Goal: Navigation & Orientation: Find specific page/section

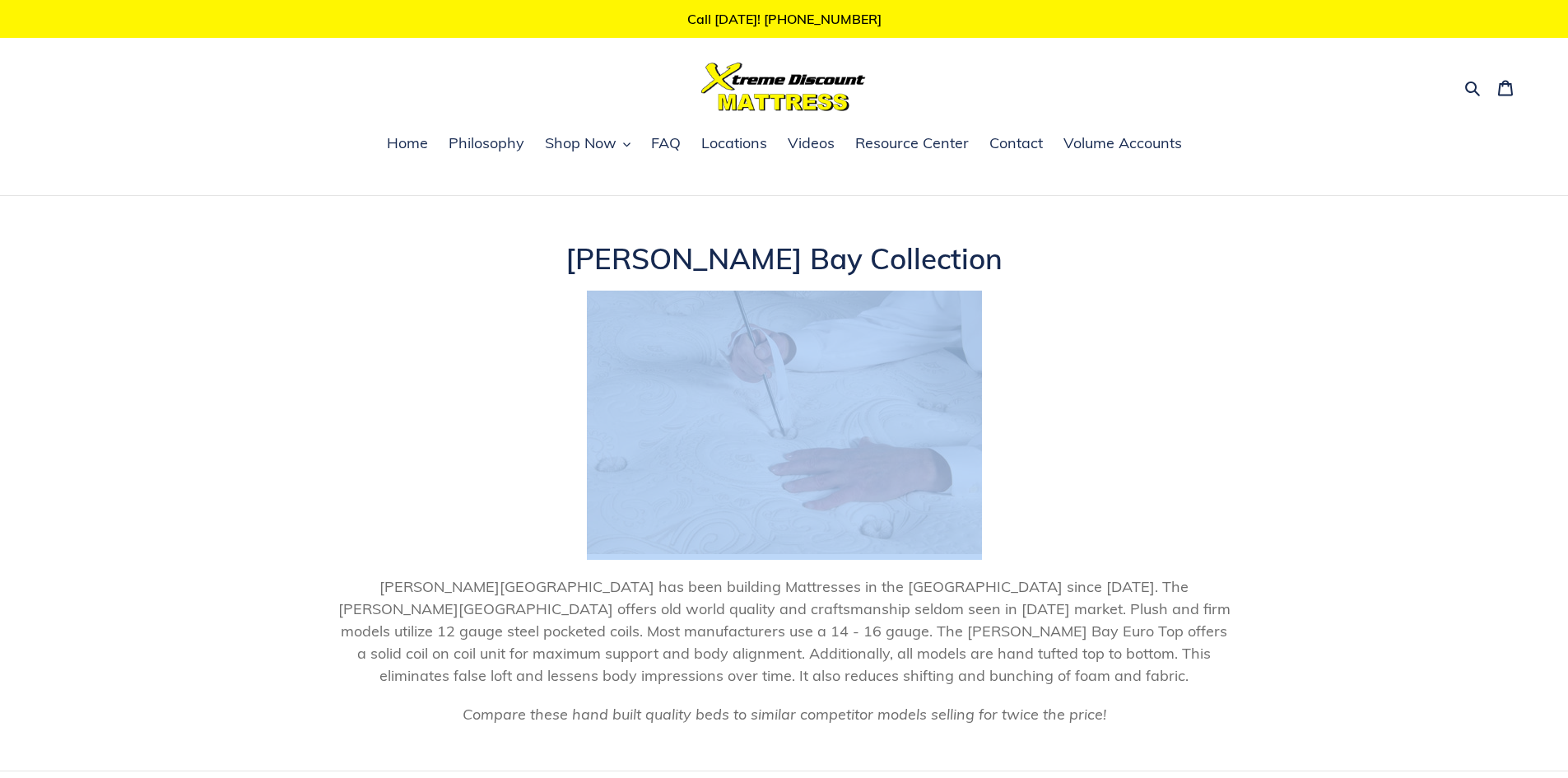
drag, startPoint x: 1564, startPoint y: 265, endPoint x: 1567, endPoint y: 299, distance: 34.1
click at [1567, 299] on header "Collection: [PERSON_NAME] Bay Collection [PERSON_NAME][GEOGRAPHIC_DATA] has bee…" at bounding box center [784, 528] width 1568 height 575
click at [1426, 301] on header "Collection: [PERSON_NAME] Bay Collection [PERSON_NAME][GEOGRAPHIC_DATA] has bee…" at bounding box center [784, 528] width 1568 height 575
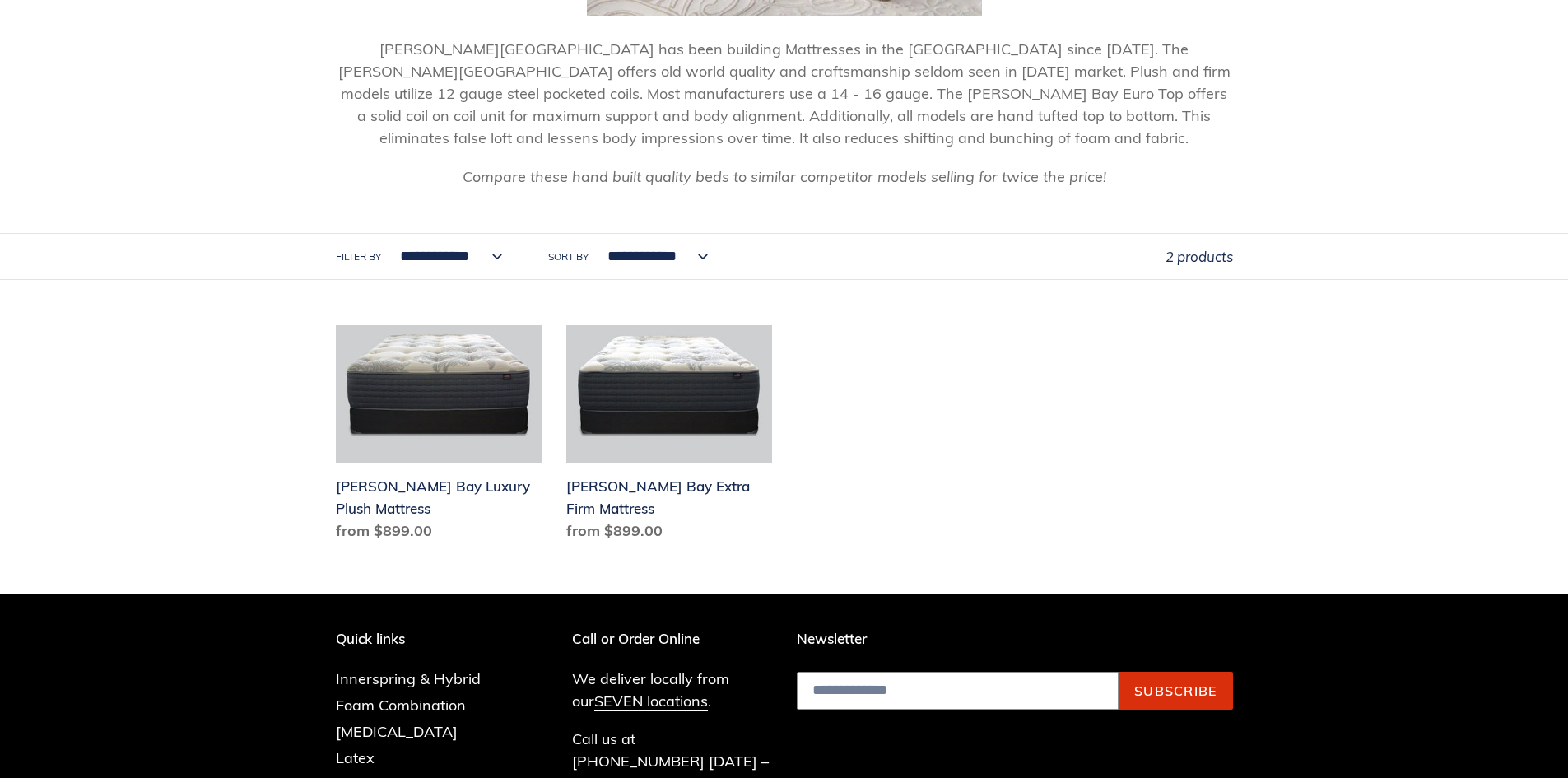
scroll to position [555, 0]
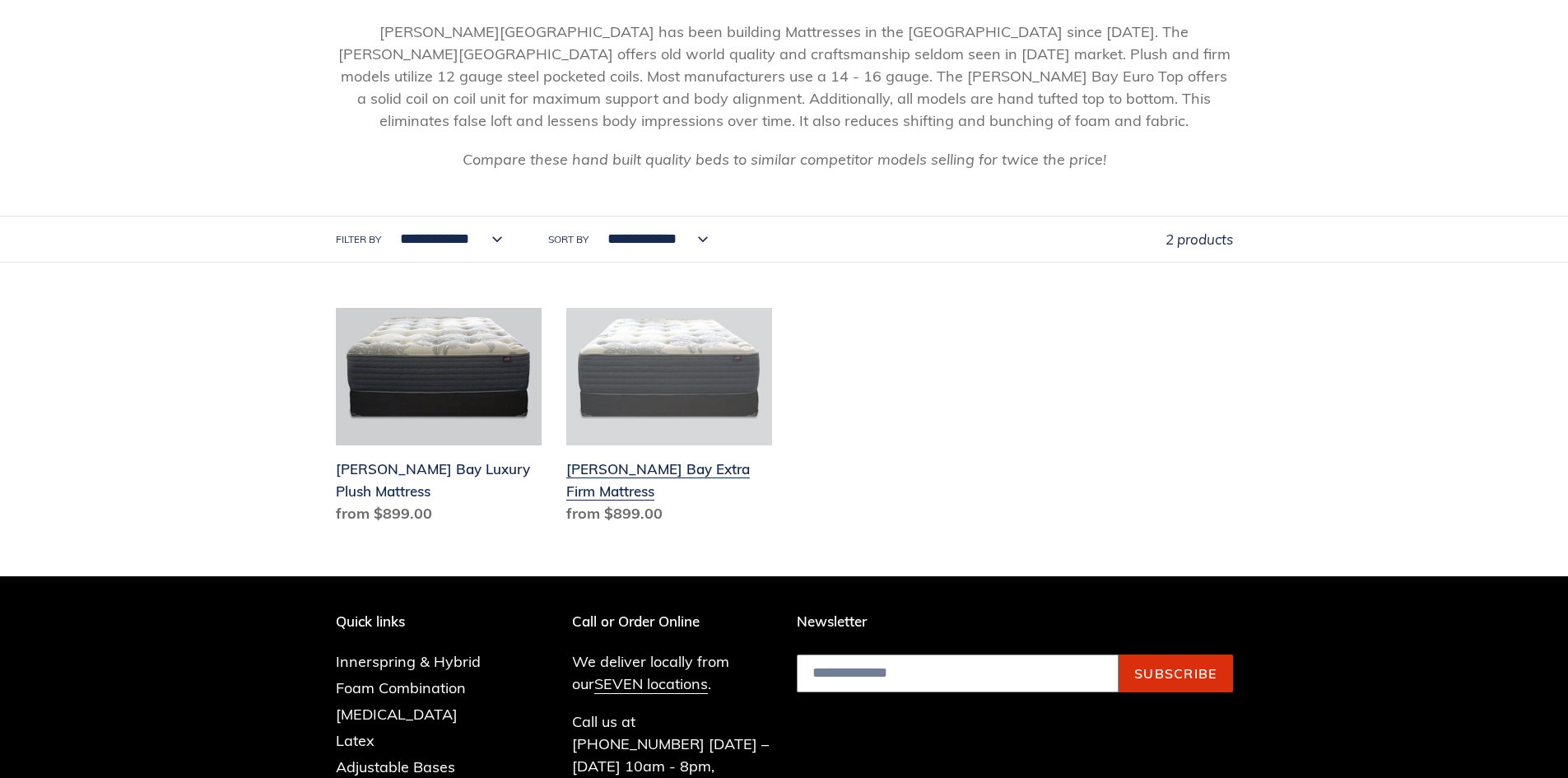
click at [629, 360] on link "[PERSON_NAME] Bay Extra Firm Mattress" at bounding box center [669, 419] width 206 height 223
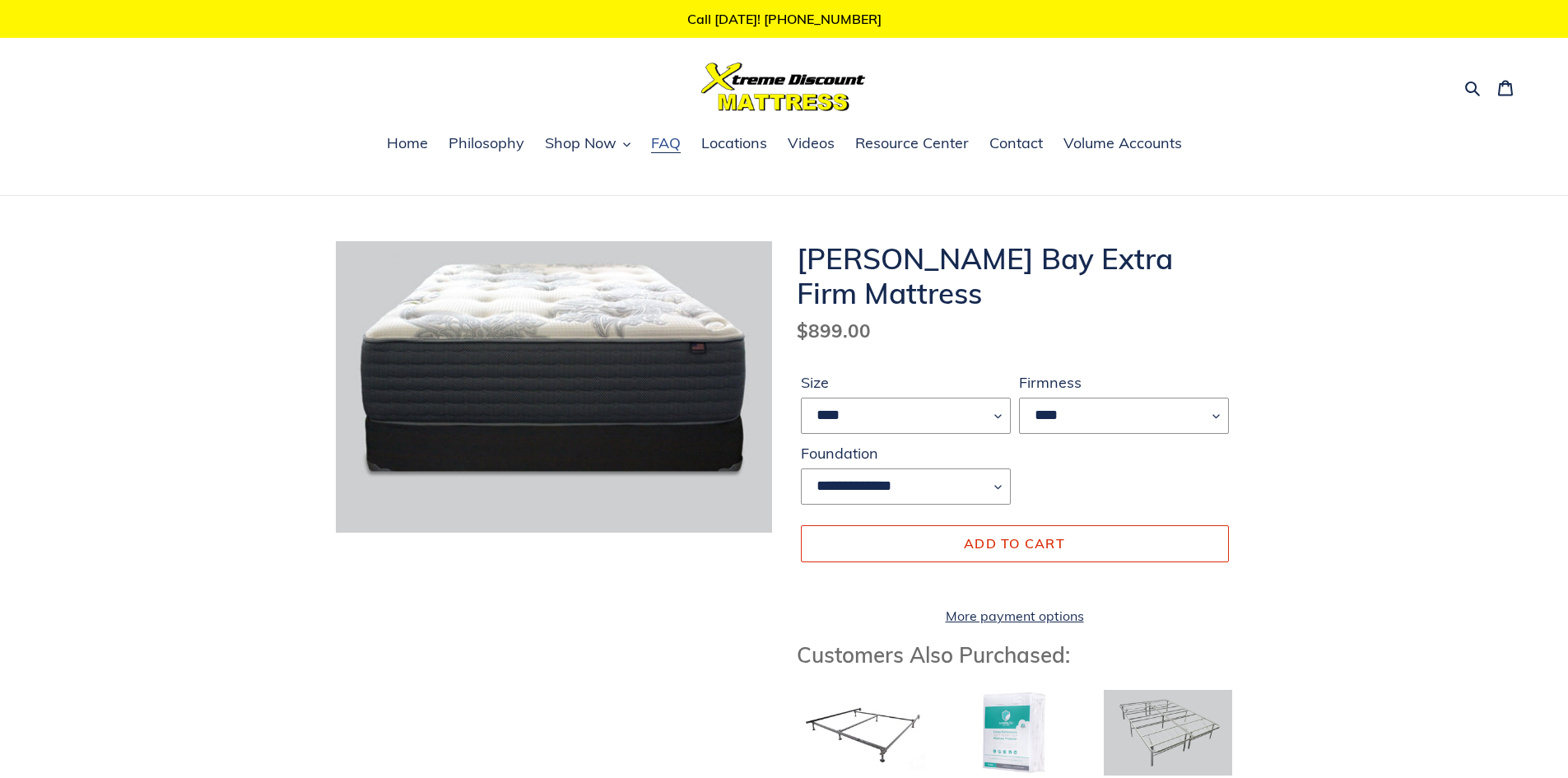
click at [666, 138] on span "FAQ" at bounding box center [666, 143] width 30 height 19
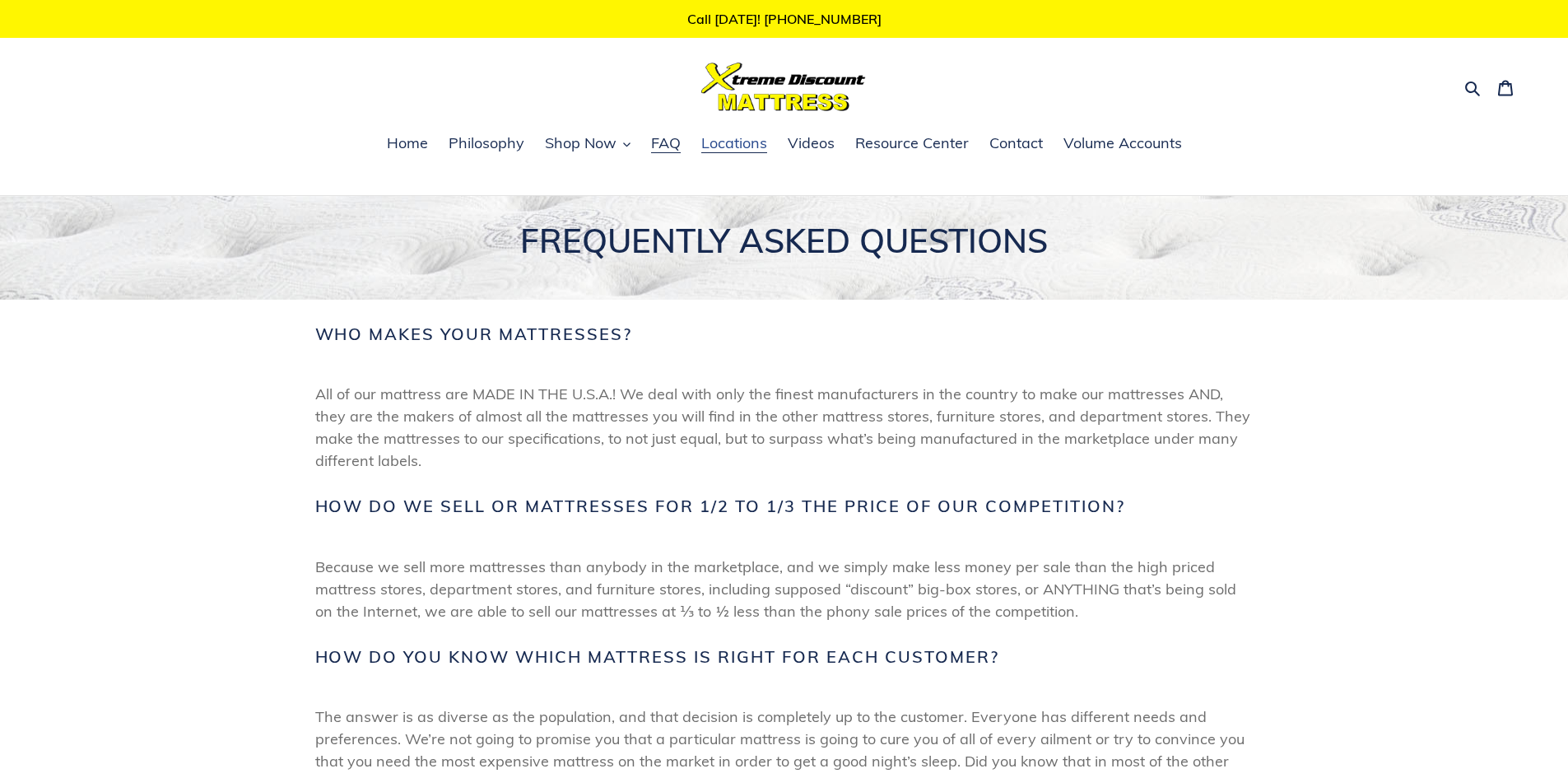
click at [743, 137] on span "Locations" at bounding box center [734, 143] width 66 height 19
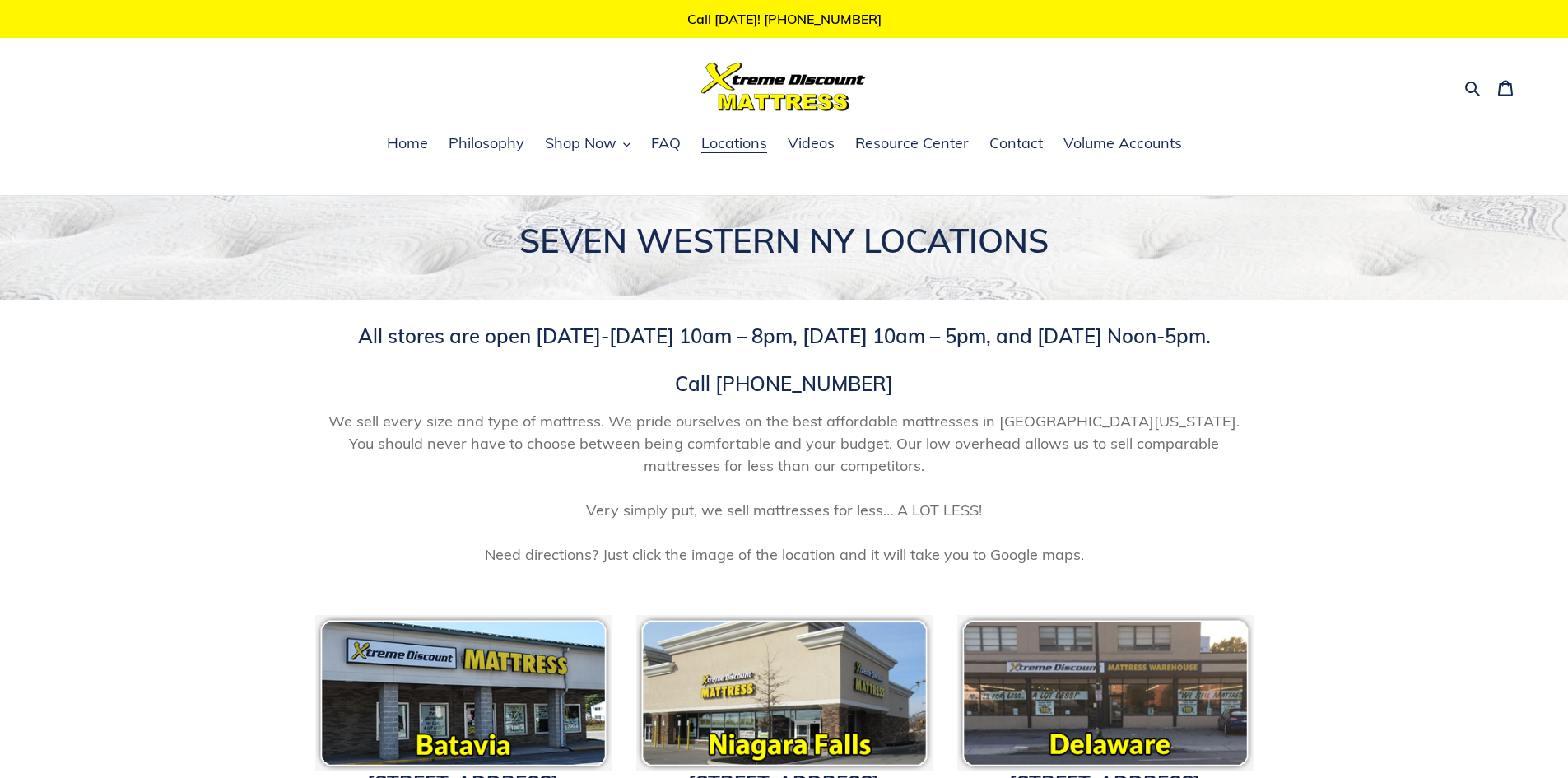
click at [1564, 231] on div "SEVEN WESTERN NY LOCATIONS" at bounding box center [784, 248] width 1568 height 104
